Goal: Check status: Check status

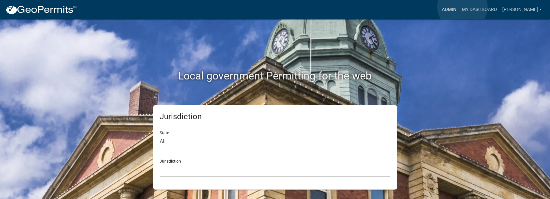
click at [459, 7] on link "Admin" at bounding box center [449, 9] width 20 height 13
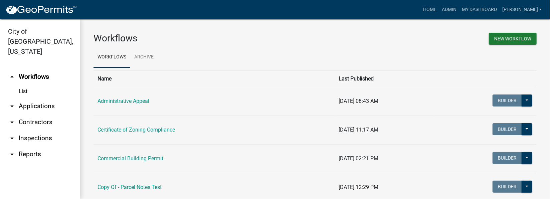
click at [42, 130] on link "arrow_drop_down Inspections" at bounding box center [40, 138] width 80 height 16
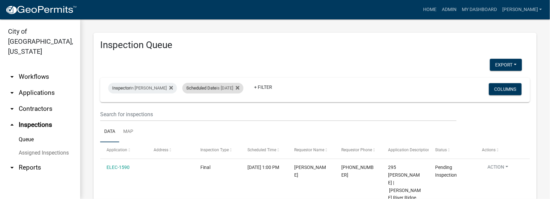
click at [201, 82] on div "Inspector in [PERSON_NAME] Scheduled Date is [DATE] + Filter" at bounding box center [244, 89] width 283 height 17
click at [213, 87] on span "Scheduled Date" at bounding box center [201, 87] width 30 height 5
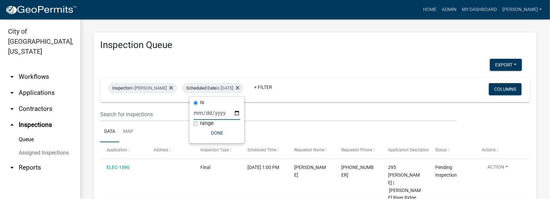
click at [237, 112] on input "[DATE]" at bounding box center [217, 113] width 47 height 14
type input "[DATE]"
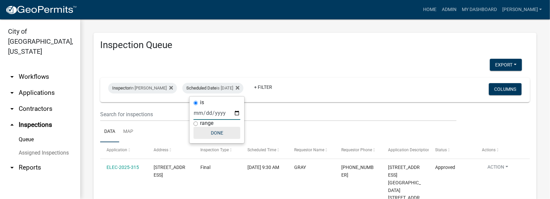
drag, startPoint x: 220, startPoint y: 132, endPoint x: 227, endPoint y: 130, distance: 7.9
click at [225, 131] on button "Done" at bounding box center [217, 133] width 47 height 12
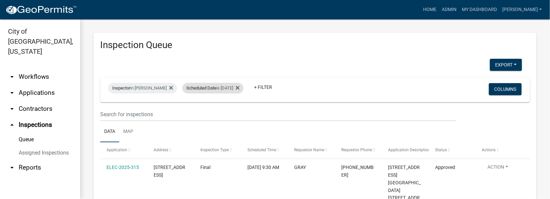
click at [219, 88] on div "Scheduled Date is [DATE]" at bounding box center [212, 88] width 61 height 11
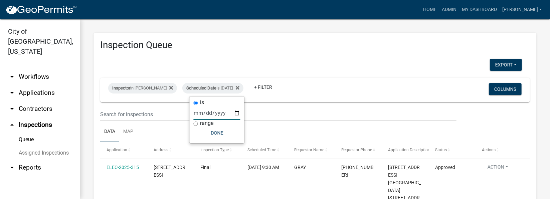
click at [236, 111] on input "[DATE]" at bounding box center [217, 113] width 47 height 14
type input "[DATE]"
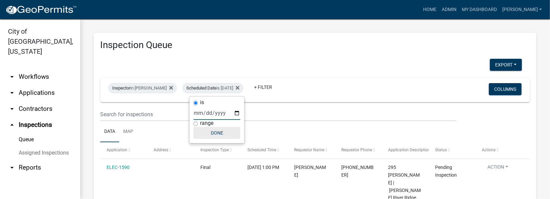
click at [221, 132] on button "Done" at bounding box center [217, 133] width 47 height 12
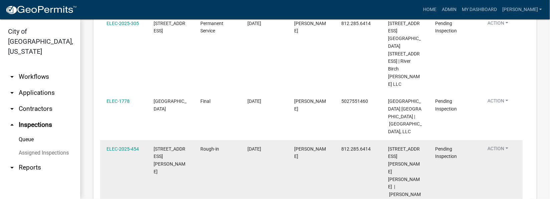
scroll to position [186, 0]
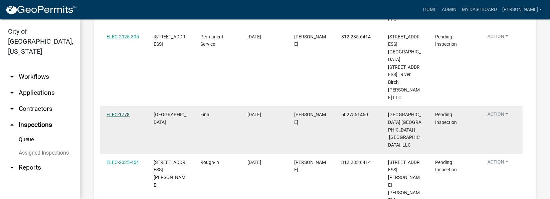
click at [115, 112] on link "ELEC-1778" at bounding box center [118, 114] width 23 height 5
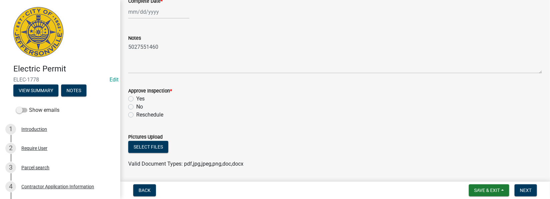
scroll to position [71, 0]
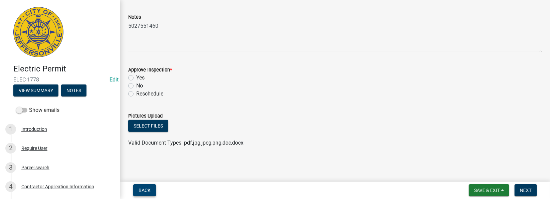
click at [148, 192] on span "Back" at bounding box center [145, 190] width 12 height 5
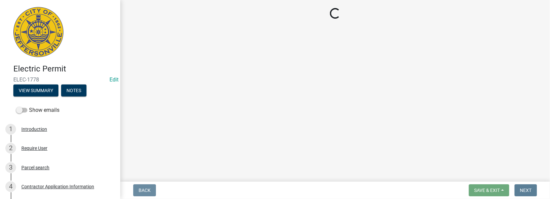
scroll to position [0, 0]
select select "36a8b8f0-2ef8-43e9-ae06-718f51af8d36"
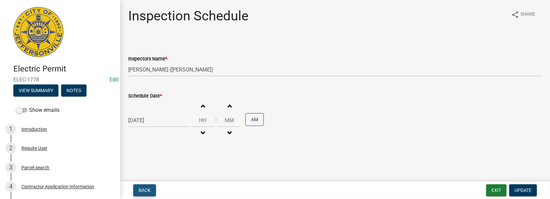
click at [148, 191] on span "Back" at bounding box center [145, 190] width 12 height 5
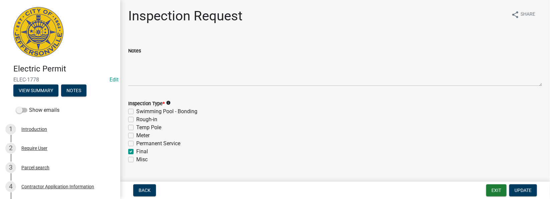
click at [136, 144] on label "Permanent Service" at bounding box center [158, 144] width 44 height 8
click at [136, 144] on input "Permanent Service" at bounding box center [138, 142] width 4 height 4
checkbox input "true"
checkbox input "false"
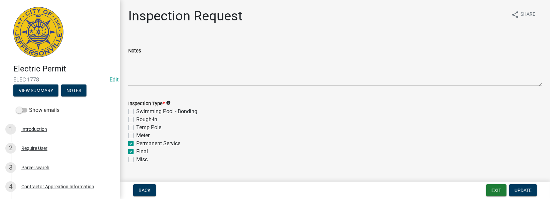
checkbox input "false"
checkbox input "true"
checkbox input "false"
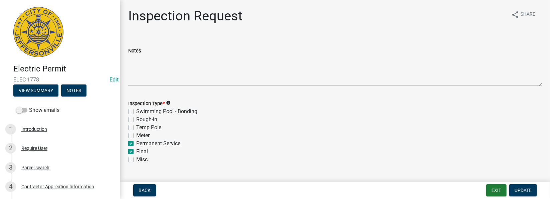
click at [136, 150] on label "Final" at bounding box center [142, 152] width 12 height 8
click at [136, 150] on input "Final" at bounding box center [138, 150] width 4 height 4
checkbox input "false"
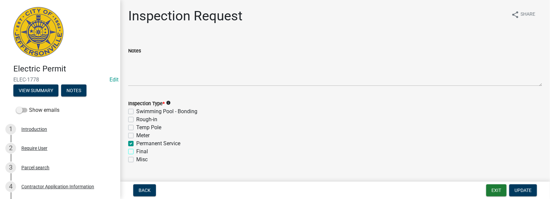
checkbox input "false"
checkbox input "true"
checkbox input "false"
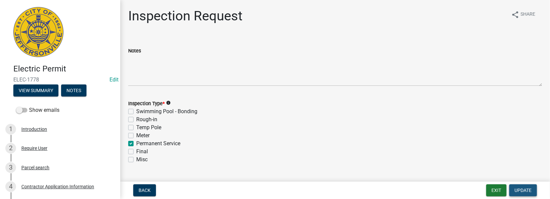
click at [523, 190] on span "Update" at bounding box center [523, 190] width 17 height 5
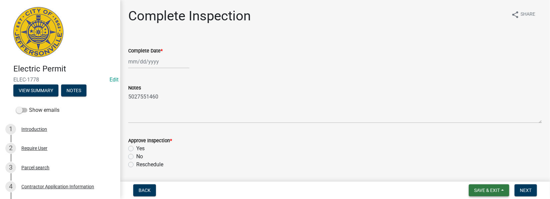
click at [485, 188] on span "Save & Exit" at bounding box center [487, 190] width 26 height 5
click at [484, 173] on button "Save & Exit" at bounding box center [482, 173] width 53 height 16
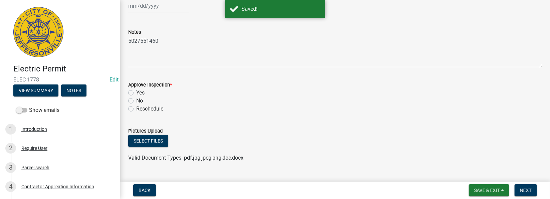
scroll to position [71, 0]
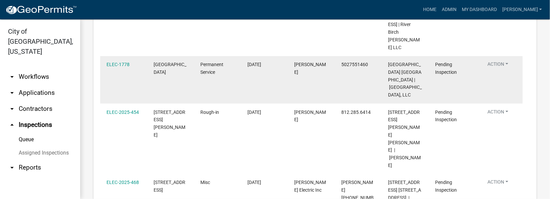
scroll to position [186, 0]
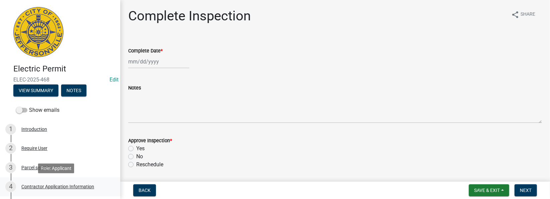
click at [44, 187] on div "Contractor Application Information" at bounding box center [57, 186] width 73 height 5
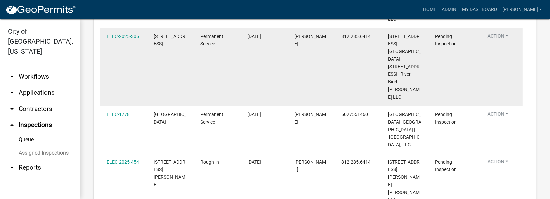
scroll to position [200, 0]
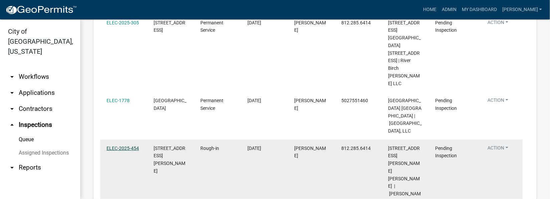
click at [124, 146] on link "ELEC-2025-454" at bounding box center [123, 148] width 32 height 5
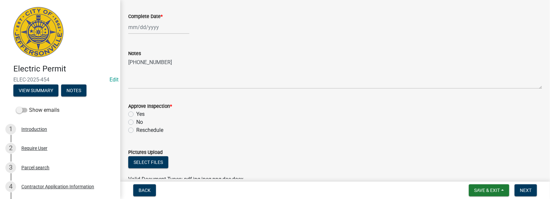
scroll to position [21, 0]
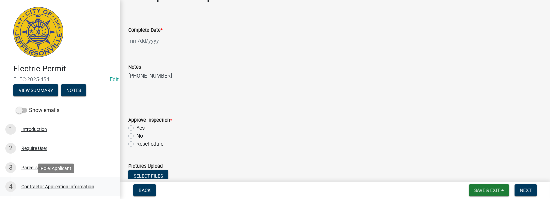
click at [44, 186] on div "Contractor Application Information" at bounding box center [57, 186] width 73 height 5
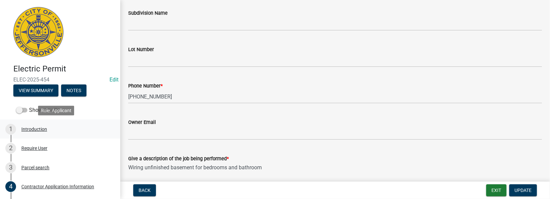
scroll to position [50, 0]
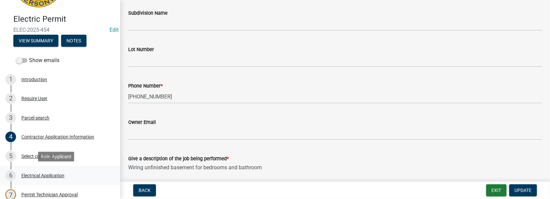
click at [51, 175] on div "Electrical Application" at bounding box center [42, 175] width 43 height 5
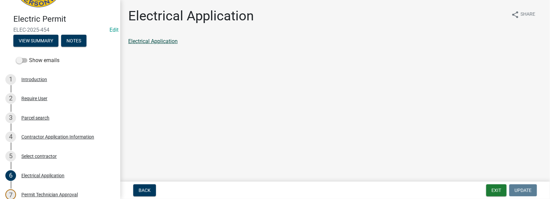
click at [166, 41] on link "Electrical Application" at bounding box center [152, 41] width 49 height 6
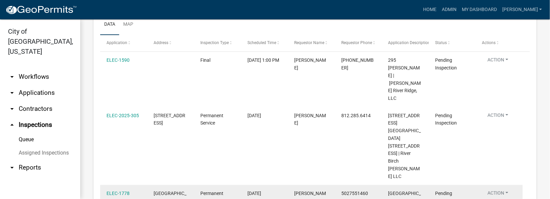
scroll to position [86, 0]
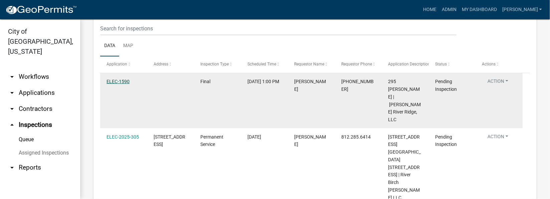
click at [120, 82] on link "ELEC-1590" at bounding box center [118, 81] width 23 height 5
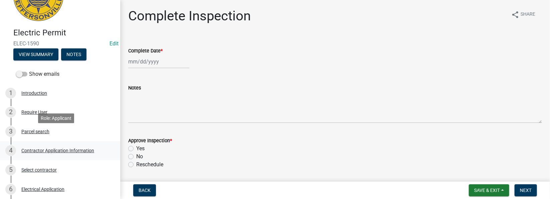
scroll to position [50, 0]
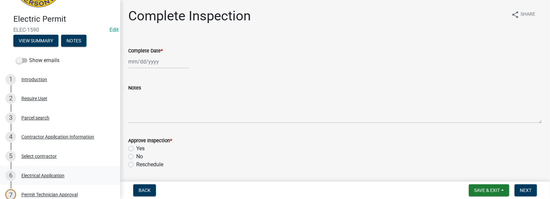
click at [34, 177] on div "Electrical Application" at bounding box center [42, 175] width 43 height 5
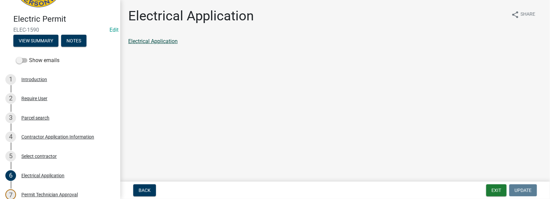
click at [147, 40] on link "Electrical Application" at bounding box center [152, 41] width 49 height 6
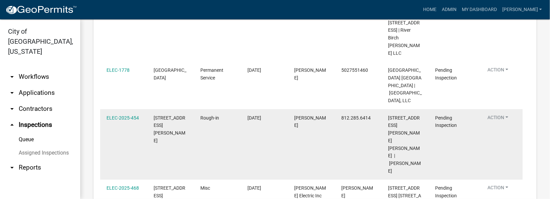
scroll to position [236, 0]
